Goal: Task Accomplishment & Management: Use online tool/utility

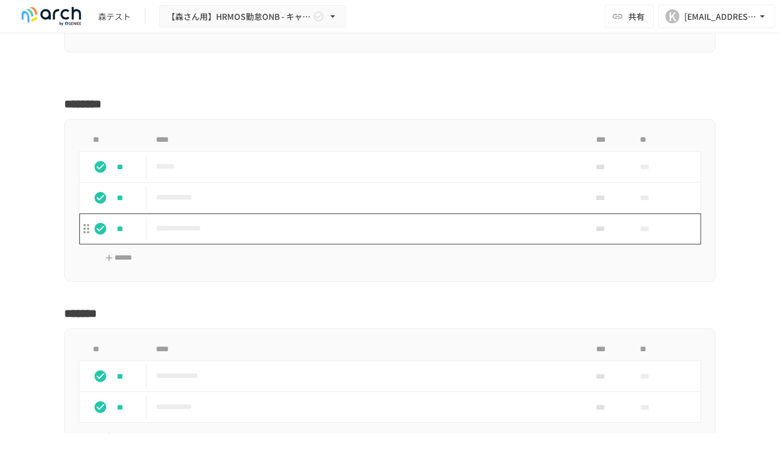
scroll to position [4213, 0]
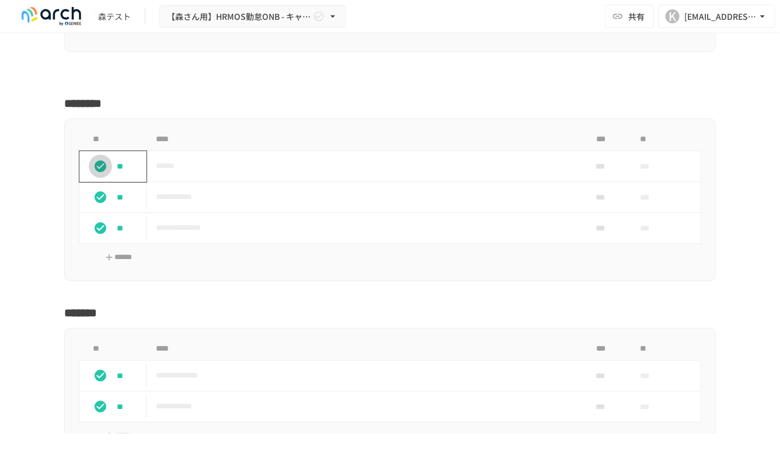
click at [107, 165] on icon "status" at bounding box center [100, 166] width 14 height 14
click at [107, 191] on icon "status" at bounding box center [100, 197] width 14 height 14
click at [107, 221] on icon "status" at bounding box center [100, 228] width 14 height 14
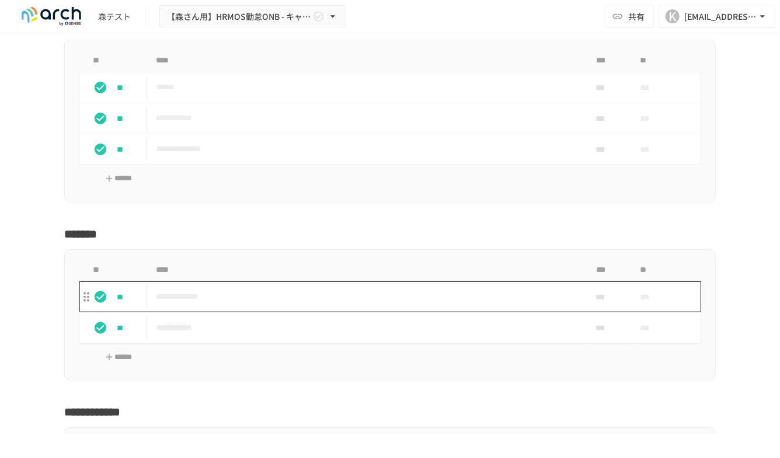
scroll to position [4289, 0]
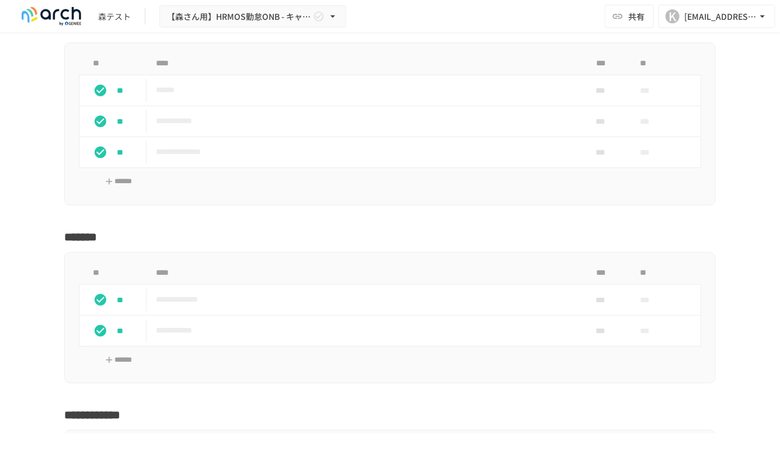
click at [194, 201] on div "**********" at bounding box center [389, 130] width 651 height 176
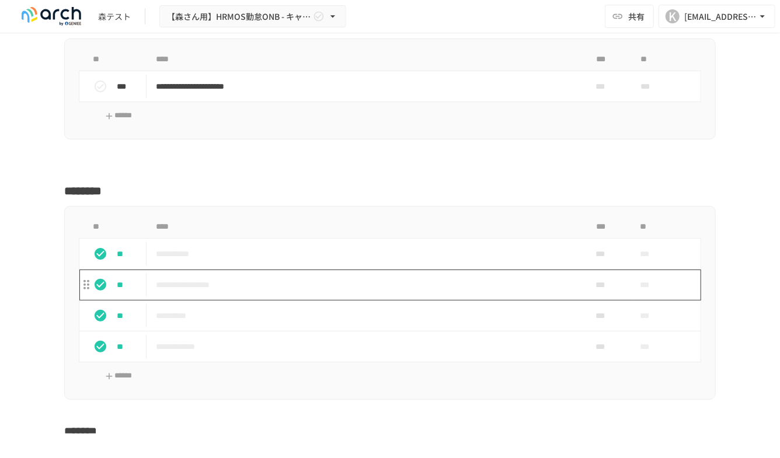
scroll to position [8667, 0]
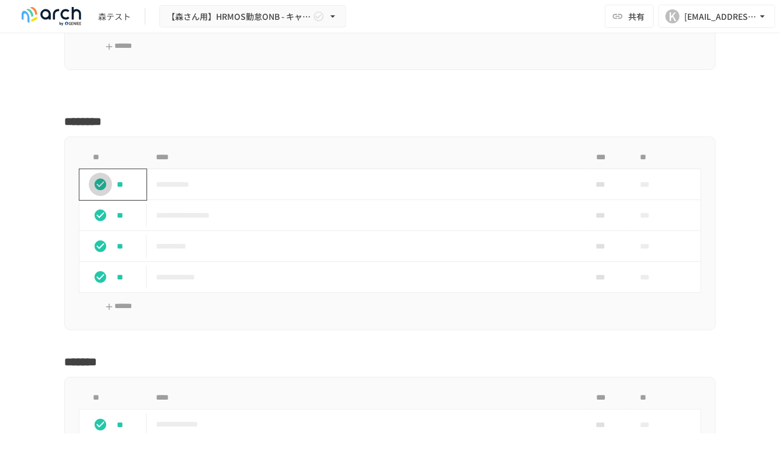
click at [100, 179] on icon "status" at bounding box center [101, 185] width 12 height 12
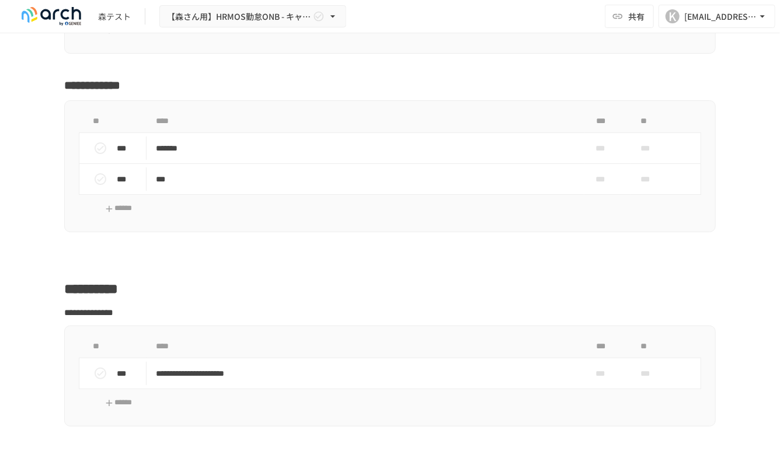
scroll to position [8314, 0]
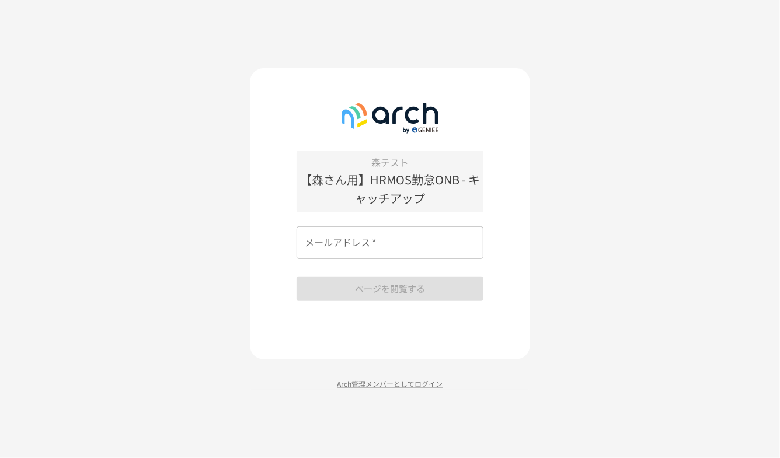
click at [346, 234] on div "メールアドレス   * メールアドレス   *" at bounding box center [389, 242] width 187 height 33
type input "**********"
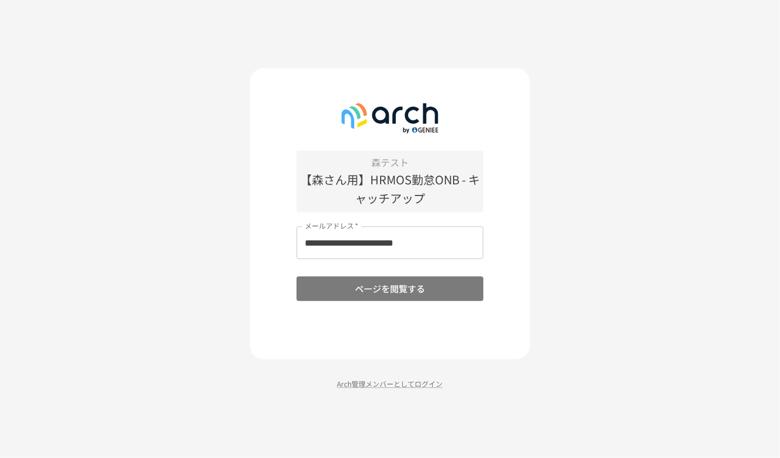
click at [358, 288] on button "ページを閲覧する" at bounding box center [389, 289] width 187 height 25
